Goal: Complete application form: Complete application form

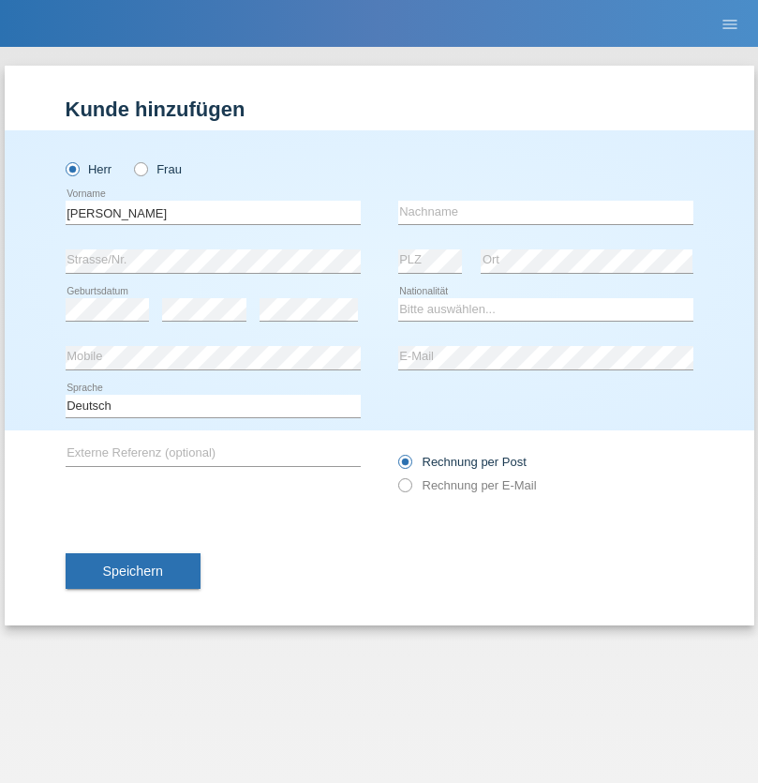
type input "[PERSON_NAME]"
click at [545, 212] on input "text" at bounding box center [545, 212] width 295 height 23
type input "[PERSON_NAME] [PERSON_NAME]"
select select "PT"
select select "C"
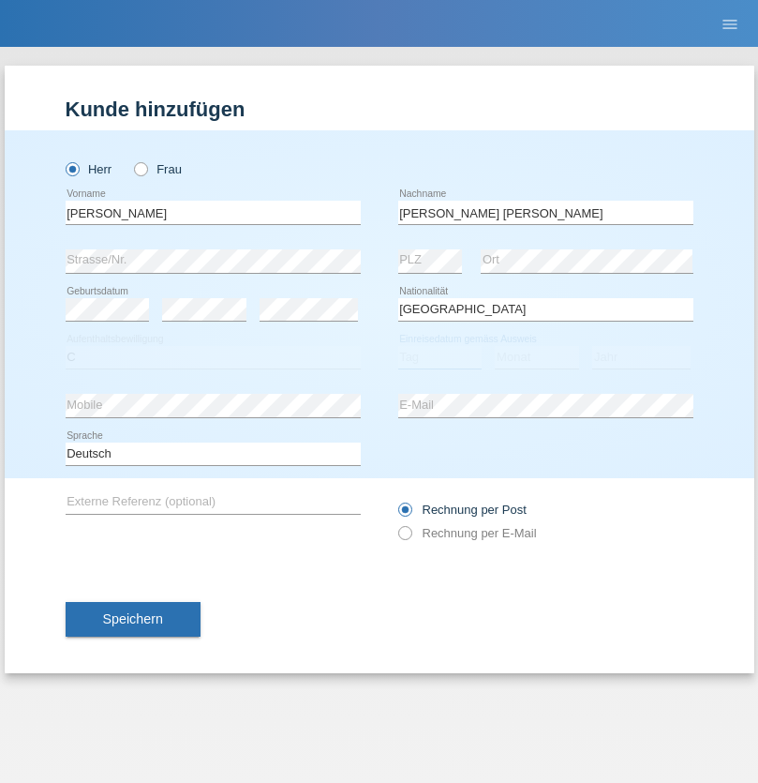
select select "22"
select select "02"
select select "2006"
